Goal: Task Accomplishment & Management: Complete application form

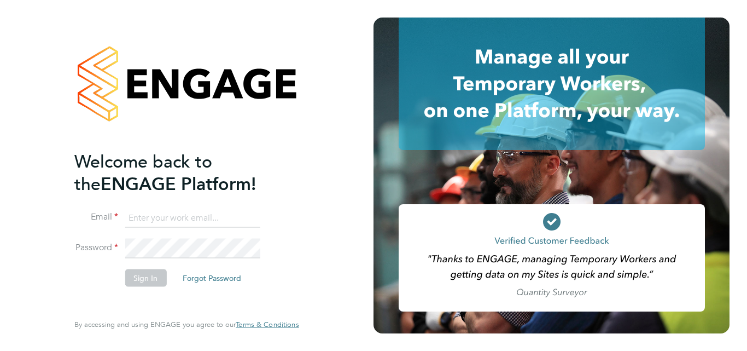
type input "[EMAIL_ADDRESS][DOMAIN_NAME]"
click at [172, 275] on li "Sign In Forgot Password" at bounding box center [180, 283] width 213 height 28
click at [140, 277] on button "Sign In" at bounding box center [146, 278] width 42 height 18
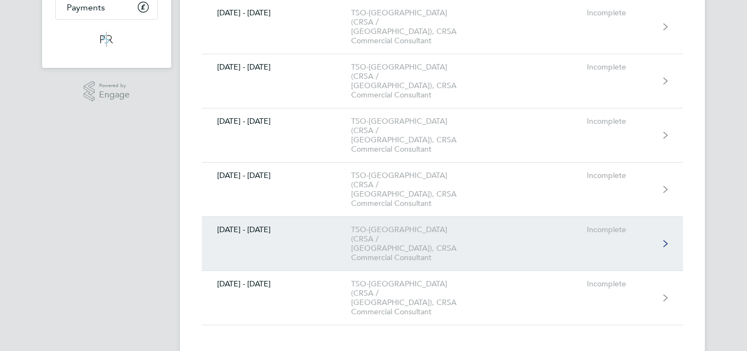
scroll to position [219, 0]
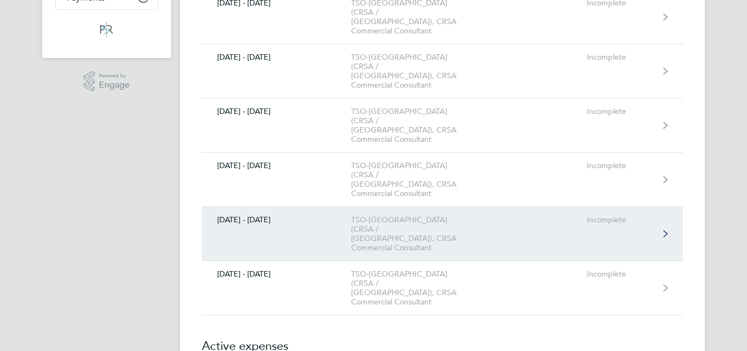
click at [374, 215] on div "TSO-UK (CRSA / Aston Meteor Park), CRSA Commercial Consultant" at bounding box center [413, 233] width 125 height 37
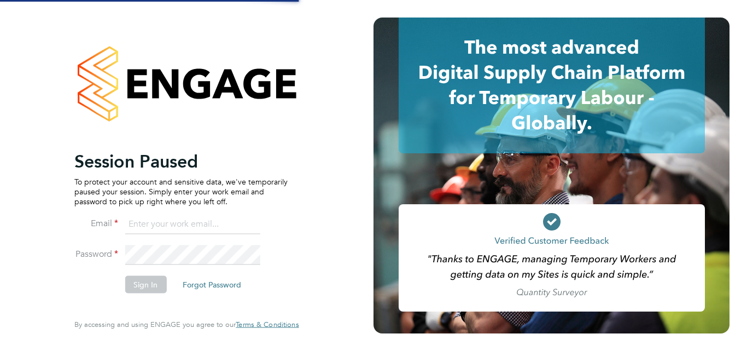
type input "[EMAIL_ADDRESS][DOMAIN_NAME]"
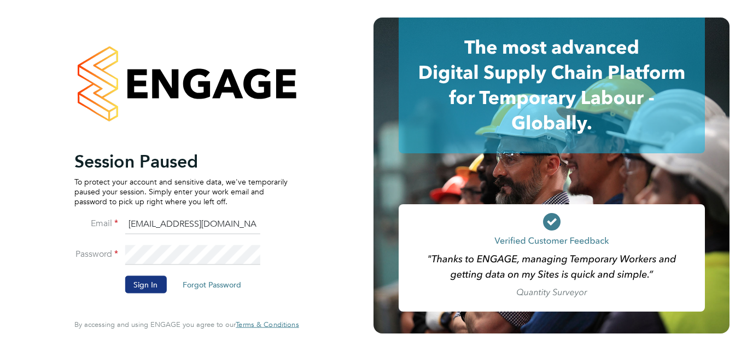
click at [151, 279] on button "Sign In" at bounding box center [146, 284] width 42 height 18
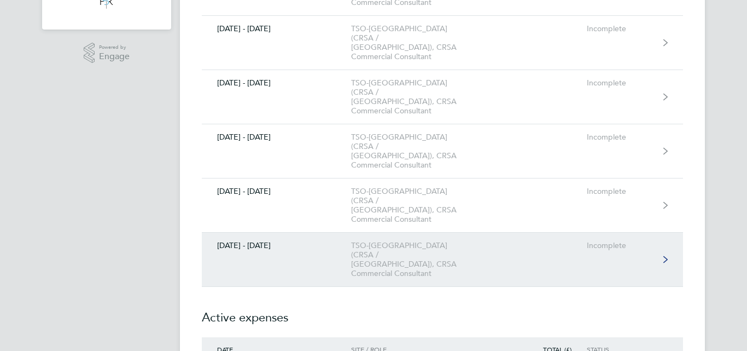
scroll to position [274, 0]
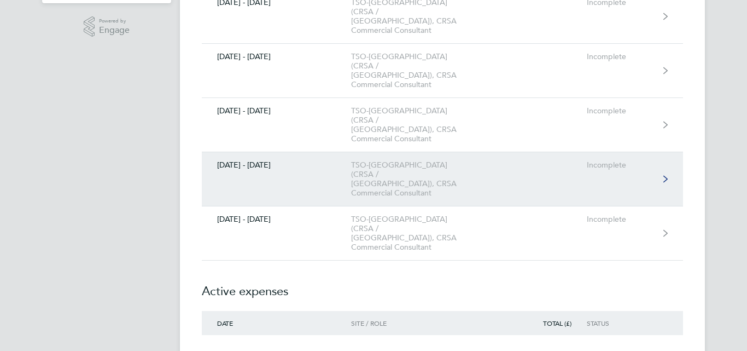
click at [307, 160] on div "20 - 26 Sept 2025" at bounding box center [276, 164] width 149 height 9
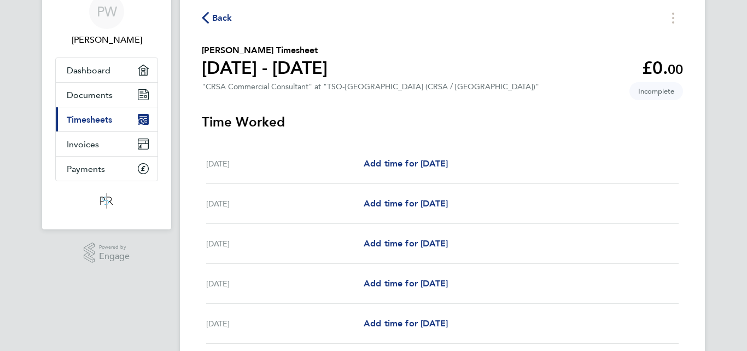
scroll to position [164, 0]
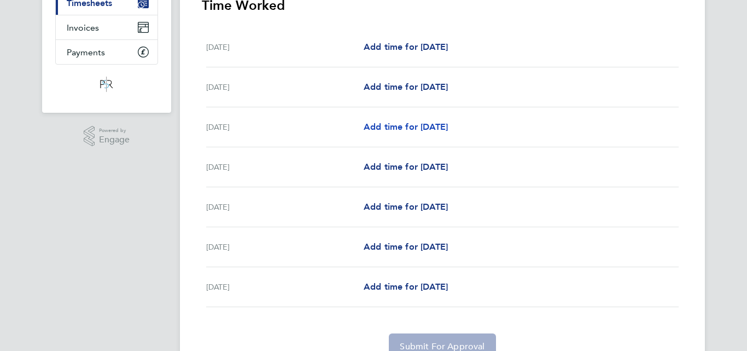
click at [411, 128] on span "Add time for Mon 22 Sep" at bounding box center [406, 126] width 84 height 10
select select "60"
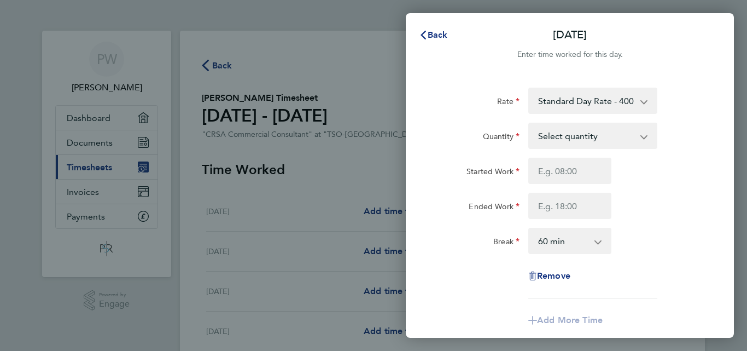
click at [591, 139] on select "Select quantity 0.5 1" at bounding box center [587, 136] width 114 height 24
select select "1"
click at [530, 124] on select "Select quantity 0.5 1" at bounding box center [587, 136] width 114 height 24
click at [563, 174] on input "Started Work" at bounding box center [569, 171] width 83 height 26
type input "08:00"
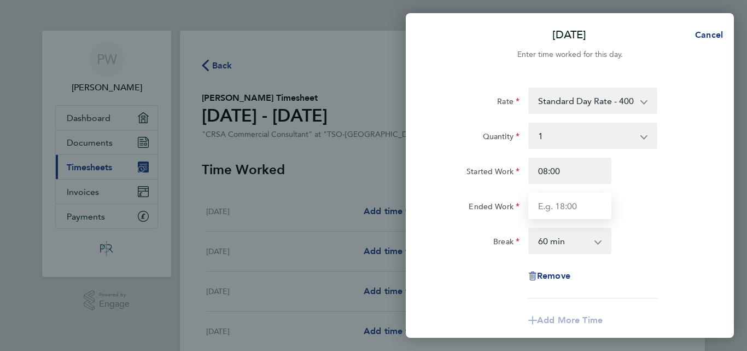
click at [558, 210] on input "Ended Work" at bounding box center [569, 206] width 83 height 26
type input "18:00"
click at [563, 243] on select "0 min 15 min 30 min 45 min 60 min 75 min 90 min" at bounding box center [564, 241] width 68 height 24
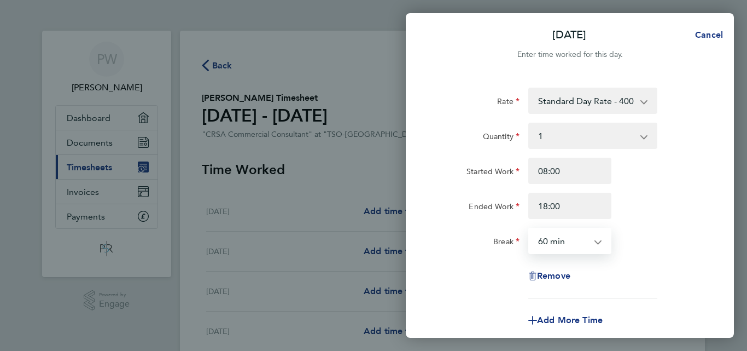
select select "0"
click at [530, 229] on select "0 min 15 min 30 min 45 min 60 min 75 min 90 min" at bounding box center [564, 241] width 68 height 24
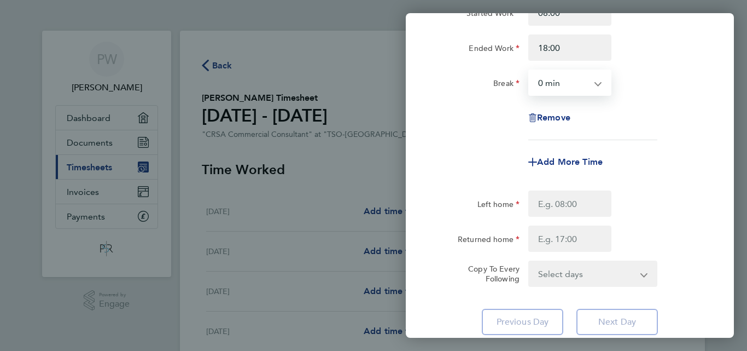
scroll to position [164, 0]
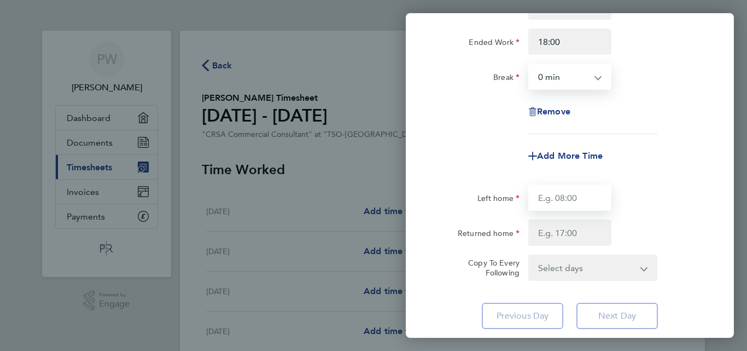
click at [541, 205] on input "Left home" at bounding box center [569, 197] width 83 height 26
type input "07:59"
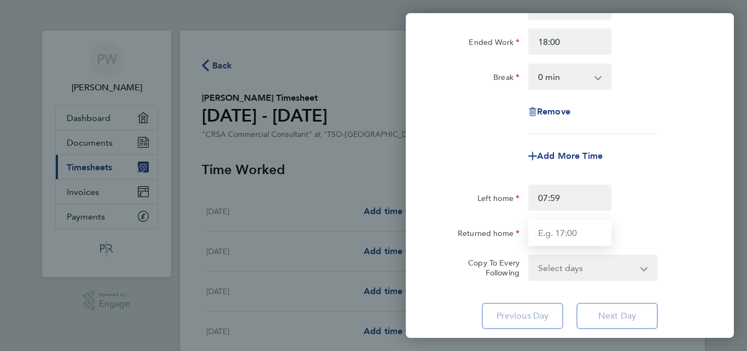
click at [564, 231] on input "Returned home" at bounding box center [569, 232] width 83 height 26
type input "18:01"
click at [580, 271] on select "Select days Day Tuesday Wednesday Thursday Friday" at bounding box center [587, 267] width 115 height 24
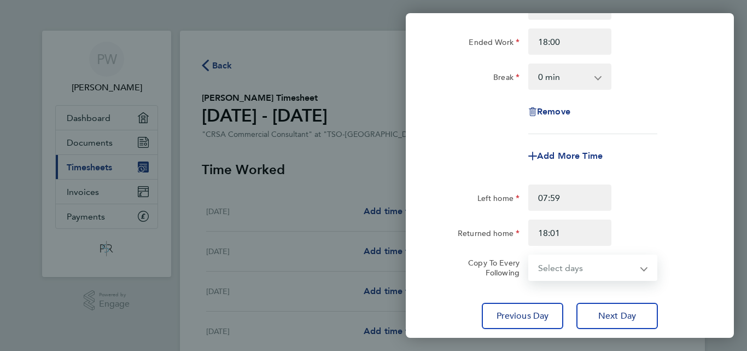
select select "DAY"
click at [530, 255] on select "Select days Day Tuesday Wednesday Thursday Friday" at bounding box center [587, 267] width 115 height 24
select select "2025-09-26"
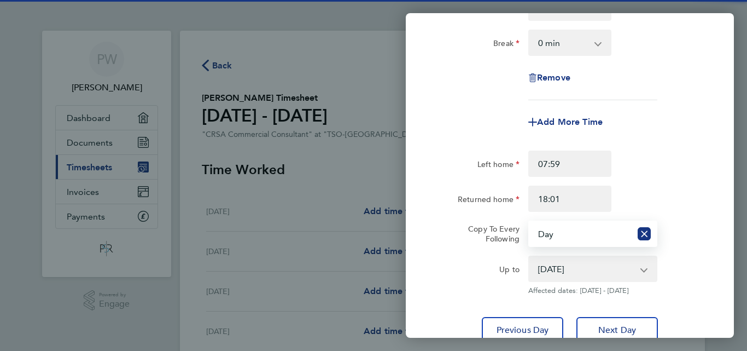
scroll to position [287, 0]
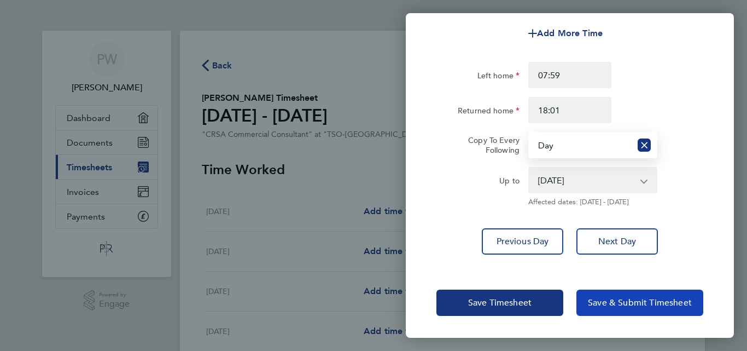
click at [595, 294] on button "Save & Submit Timesheet" at bounding box center [640, 302] width 127 height 26
